Goal: Register for event/course

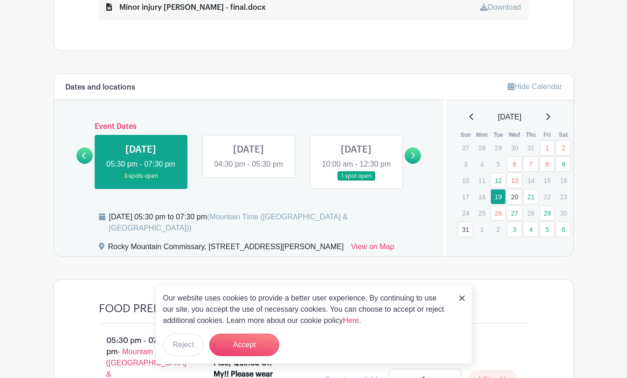
scroll to position [492, 0]
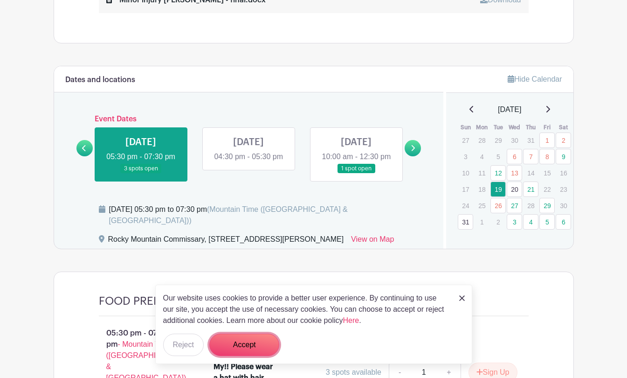
click at [254, 343] on button "Accept" at bounding box center [244, 345] width 70 height 22
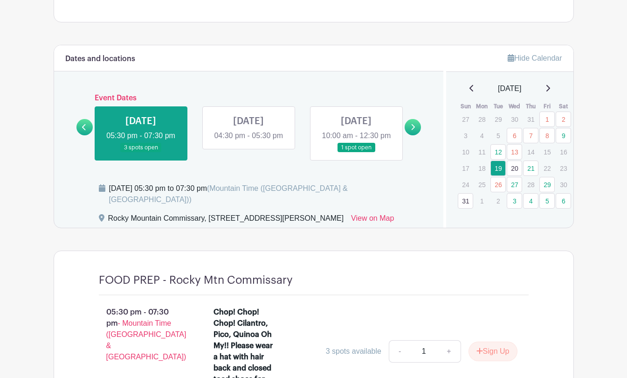
scroll to position [509, 0]
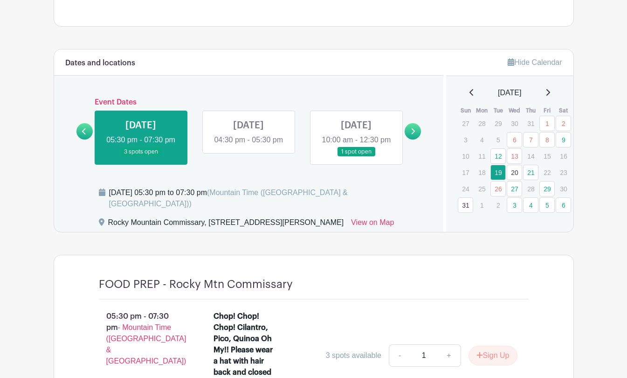
click at [356, 157] on link at bounding box center [356, 157] width 0 height 0
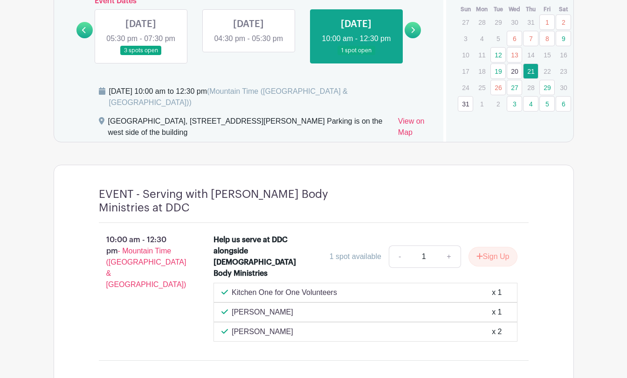
scroll to position [520, 0]
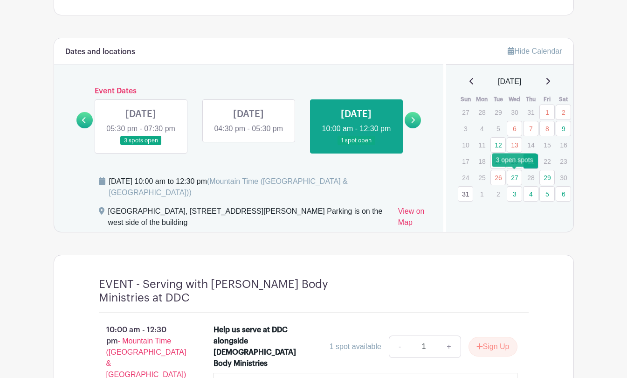
click at [516, 177] on link "27" at bounding box center [514, 177] width 15 height 15
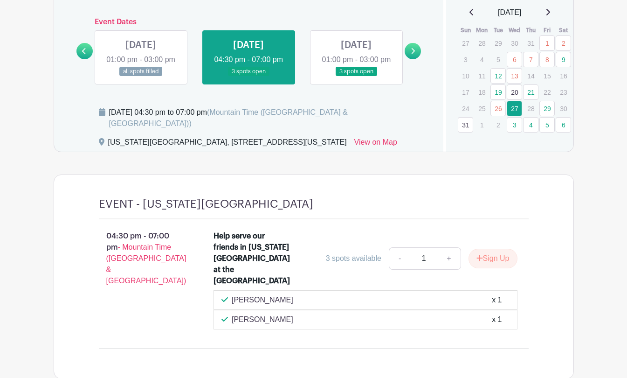
scroll to position [564, 0]
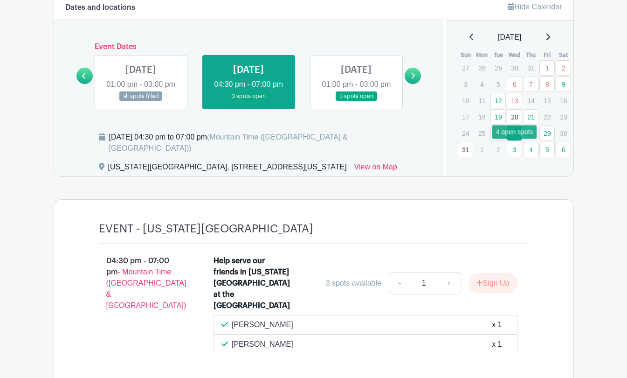
click at [515, 150] on link "3" at bounding box center [514, 149] width 15 height 15
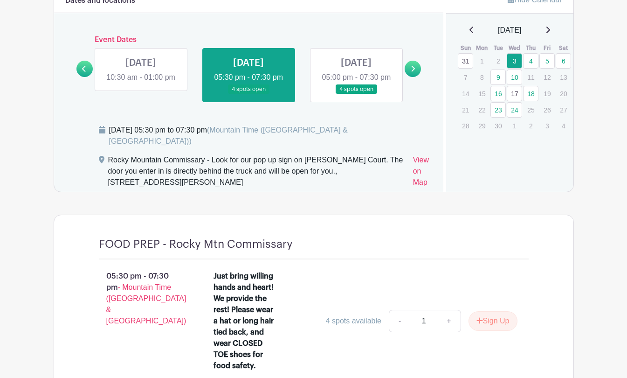
scroll to position [568, 0]
